Goal: Find contact information: Find contact information

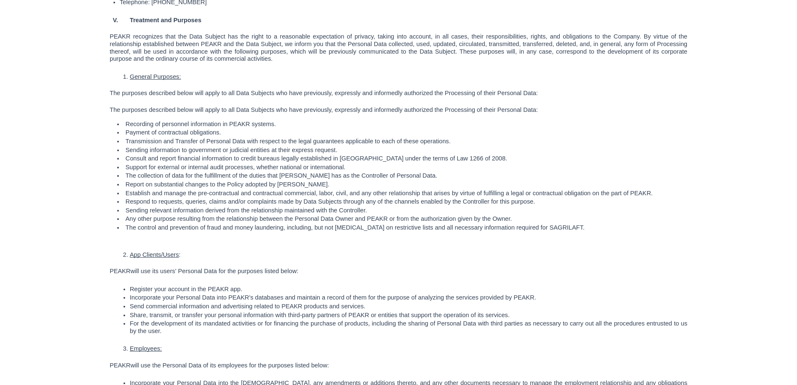
scroll to position [277, 0]
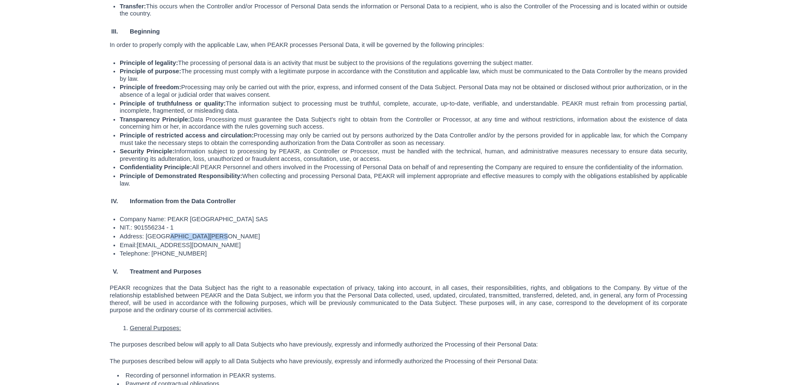
drag, startPoint x: 161, startPoint y: 238, endPoint x: 205, endPoint y: 235, distance: 44.0
click at [205, 235] on p "Address: [GEOGRAPHIC_DATA][PERSON_NAME]" at bounding box center [403, 237] width 567 height 8
copy font "Valle del Cauca"
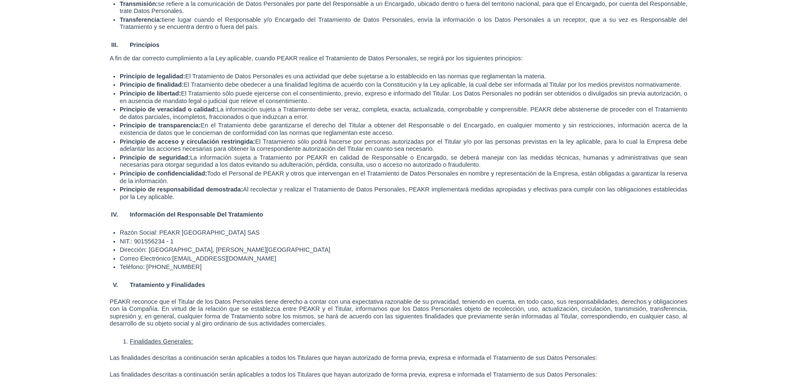
scroll to position [293, 0]
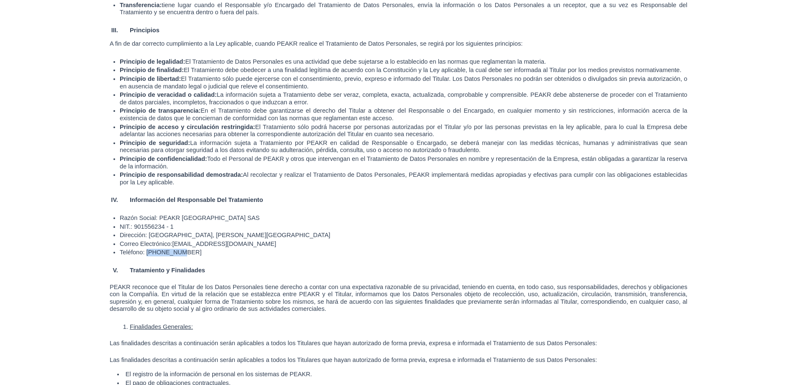
drag, startPoint x: 180, startPoint y: 252, endPoint x: 148, endPoint y: 257, distance: 32.9
click at [148, 256] on p "Teléfono: [PHONE_NUMBER]" at bounding box center [403, 253] width 567 height 8
copy span "3135589402"
